Goal: Transaction & Acquisition: Purchase product/service

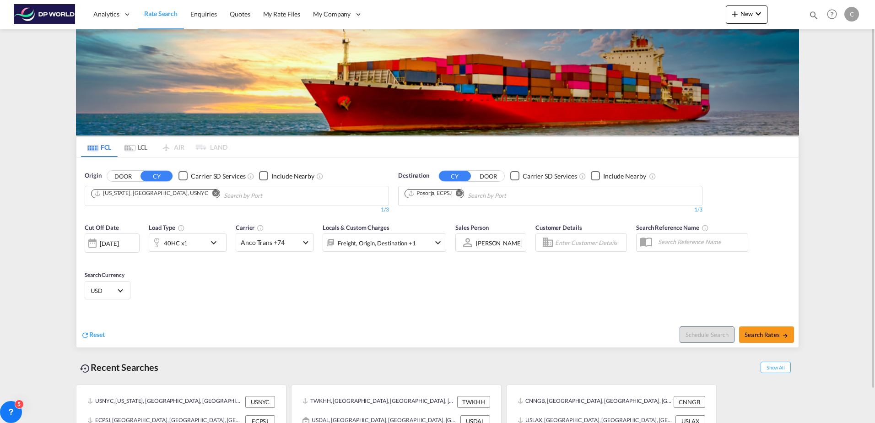
click at [212, 190] on md-icon "Remove" at bounding box center [215, 193] width 7 height 7
click at [171, 196] on input "Chips input." at bounding box center [134, 196] width 87 height 15
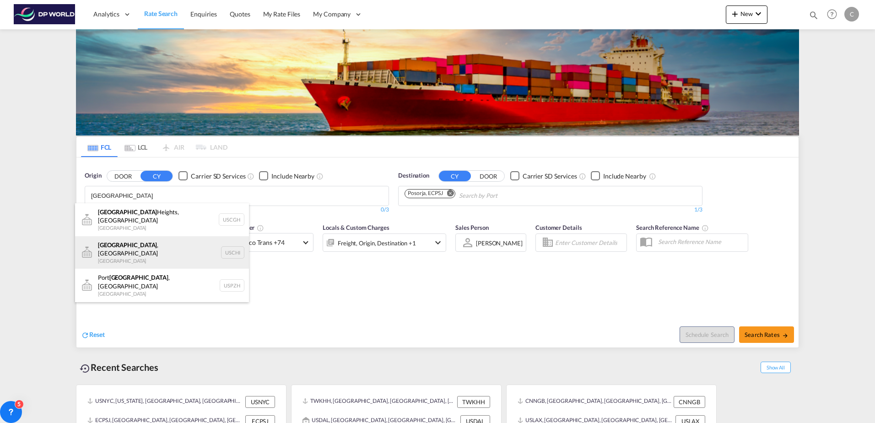
type input "[GEOGRAPHIC_DATA]"
click at [117, 246] on div "[GEOGRAPHIC_DATA] , IL United States USCHI" at bounding box center [162, 252] width 174 height 33
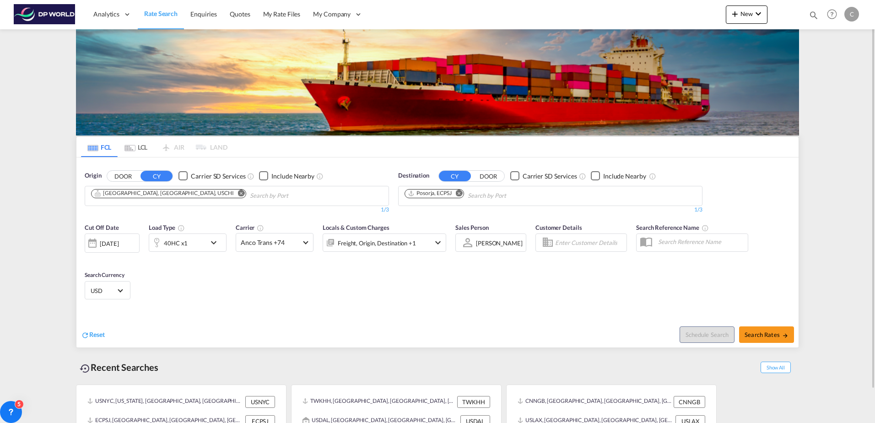
click at [460, 193] on md-icon "Remove" at bounding box center [459, 193] width 7 height 7
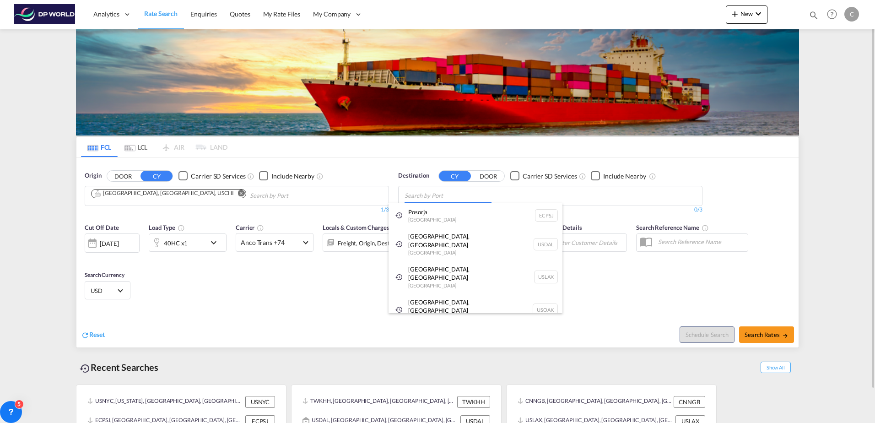
click at [423, 201] on body "Analytics Dashboard Rate Search Enquiries Quotes My Rate Files My Company" at bounding box center [437, 211] width 875 height 423
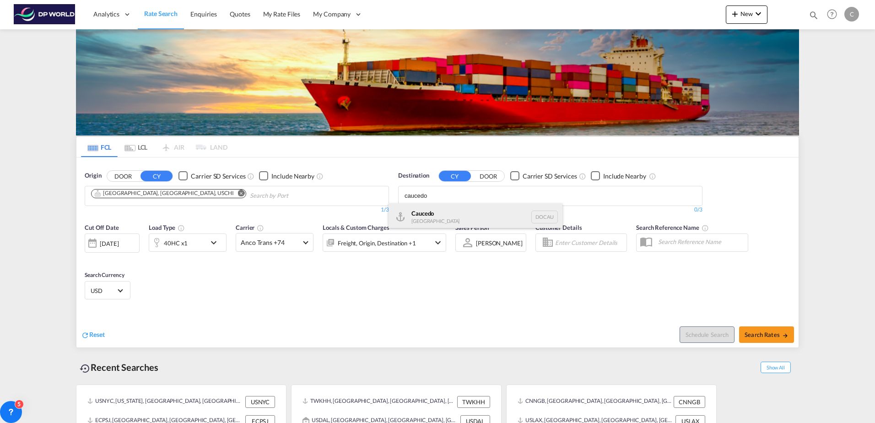
type input "caucedo"
click at [429, 214] on div "Caucedo [GEOGRAPHIC_DATA] DOCAU" at bounding box center [476, 216] width 174 height 27
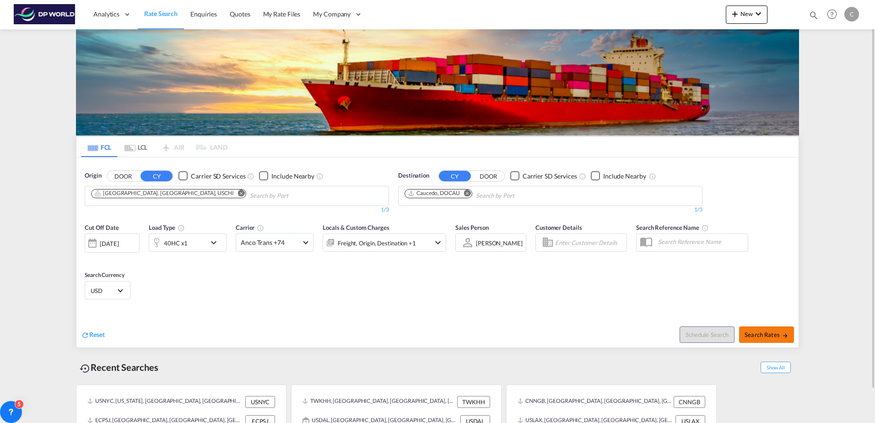
click at [772, 334] on span "Search Rates" at bounding box center [767, 334] width 44 height 7
type input "USCHI to DOCAU / [DATE]"
